Goal: Task Accomplishment & Management: Manage account settings

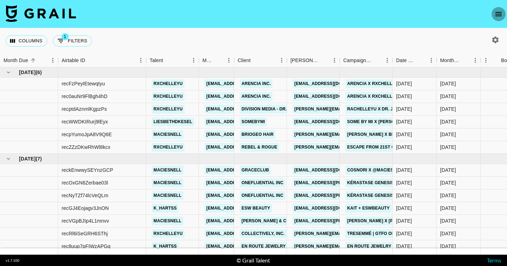
click at [499, 17] on icon "open drawer" at bounding box center [499, 14] width 8 height 8
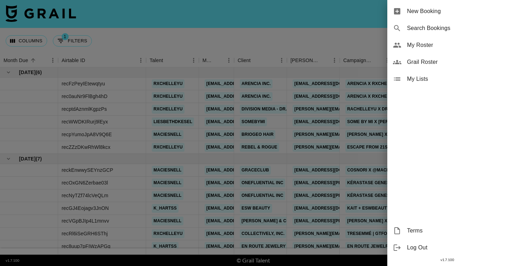
click at [451, 49] on span "My Roster" at bounding box center [454, 45] width 94 height 8
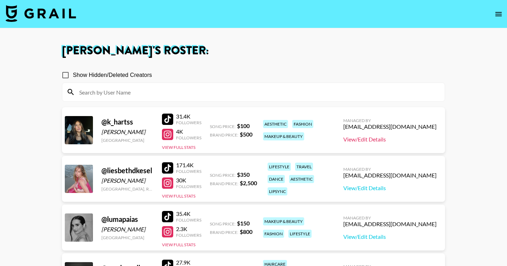
click at [388, 141] on link "View/Edit Details" at bounding box center [389, 139] width 93 height 7
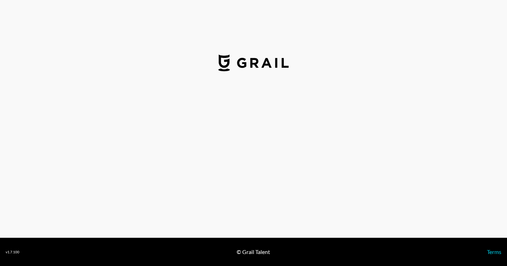
select select "USD"
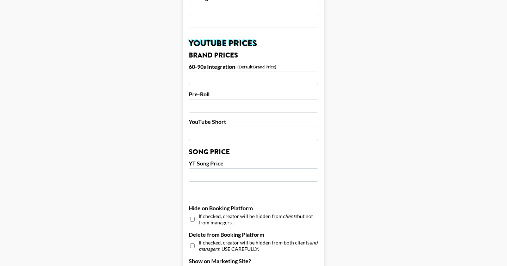
scroll to position [690, 0]
